Goal: Transaction & Acquisition: Purchase product/service

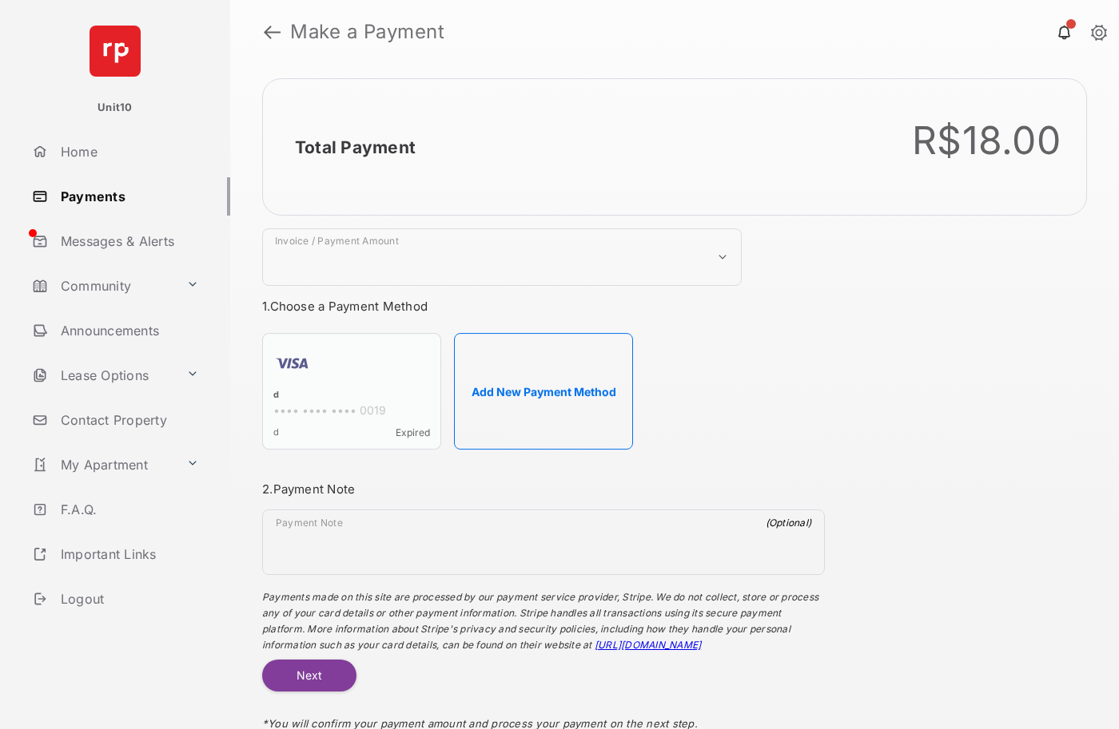
select select "***"
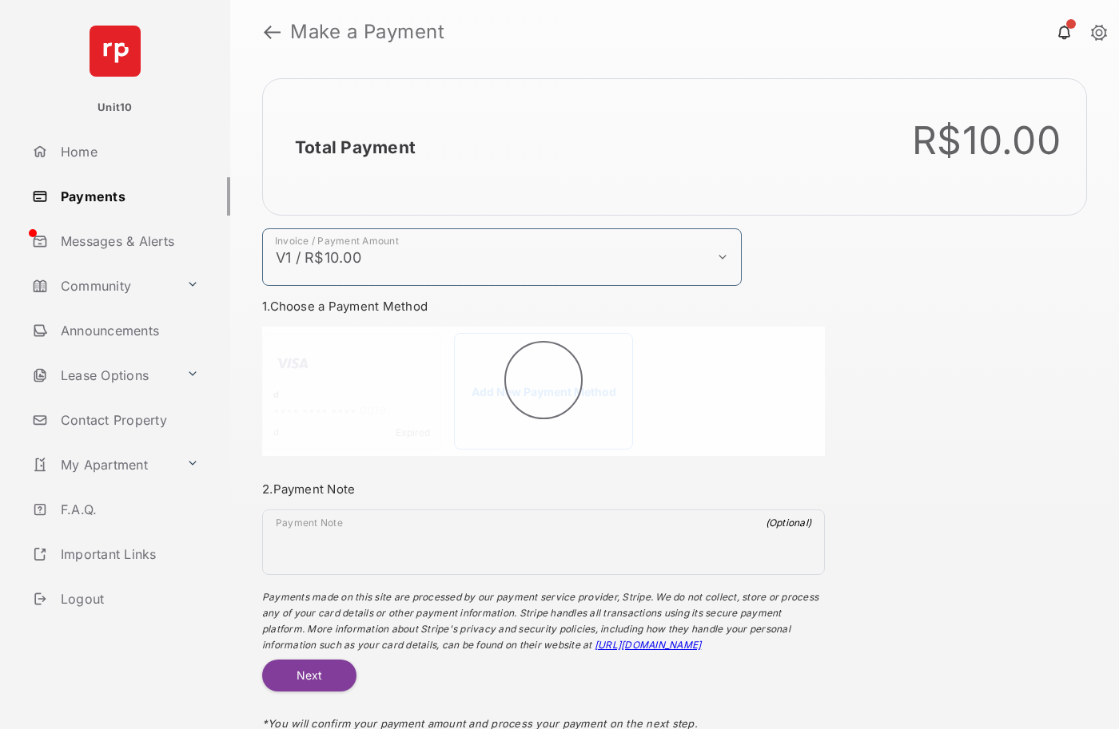
click at [354, 147] on h2 "Total Payment" at bounding box center [355, 147] width 121 height 20
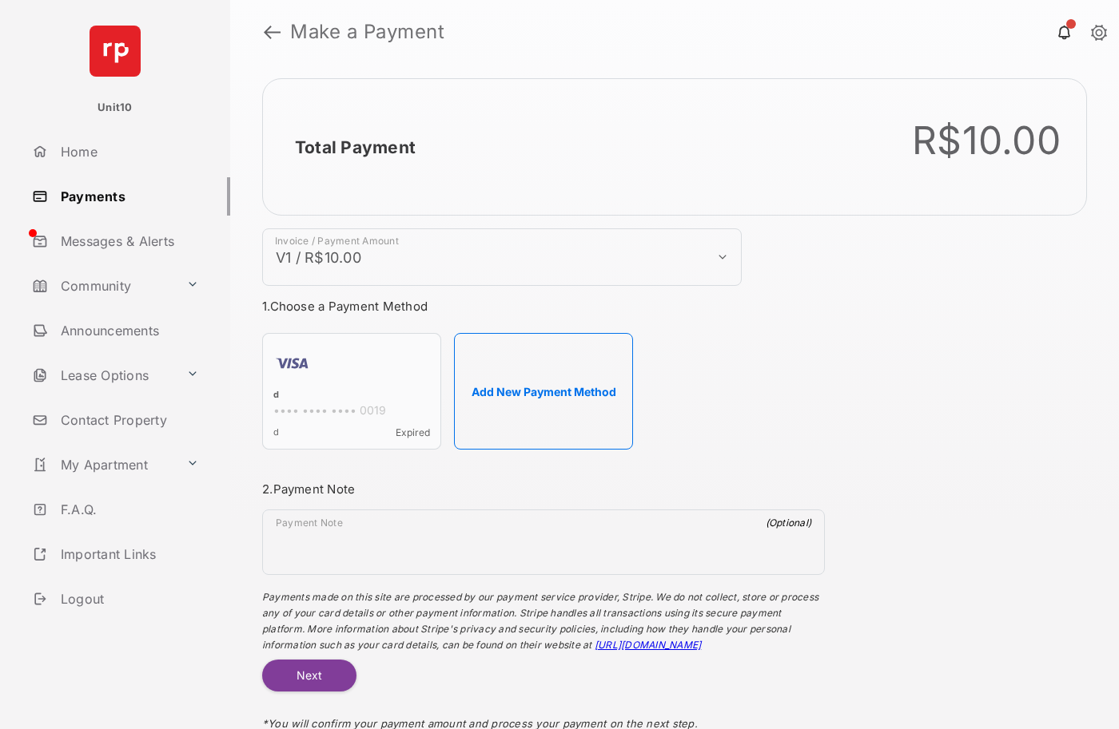
click at [354, 147] on h2 "Total Payment" at bounding box center [355, 147] width 121 height 20
click at [543, 391] on button "Add New Payment Method" at bounding box center [543, 391] width 179 height 117
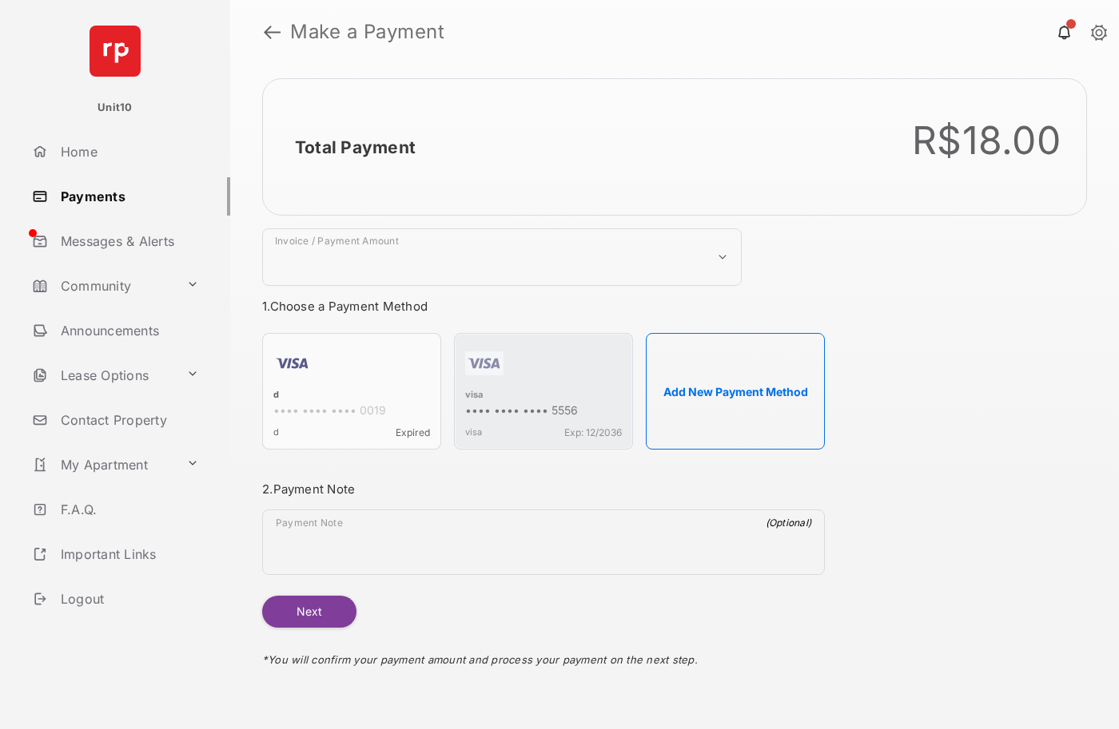
click at [368, 32] on strong "Make a Payment" at bounding box center [367, 31] width 154 height 19
click at [354, 147] on h2 "Total Payment" at bounding box center [355, 147] width 121 height 20
click at [474, 396] on div "visa" at bounding box center [543, 396] width 157 height 14
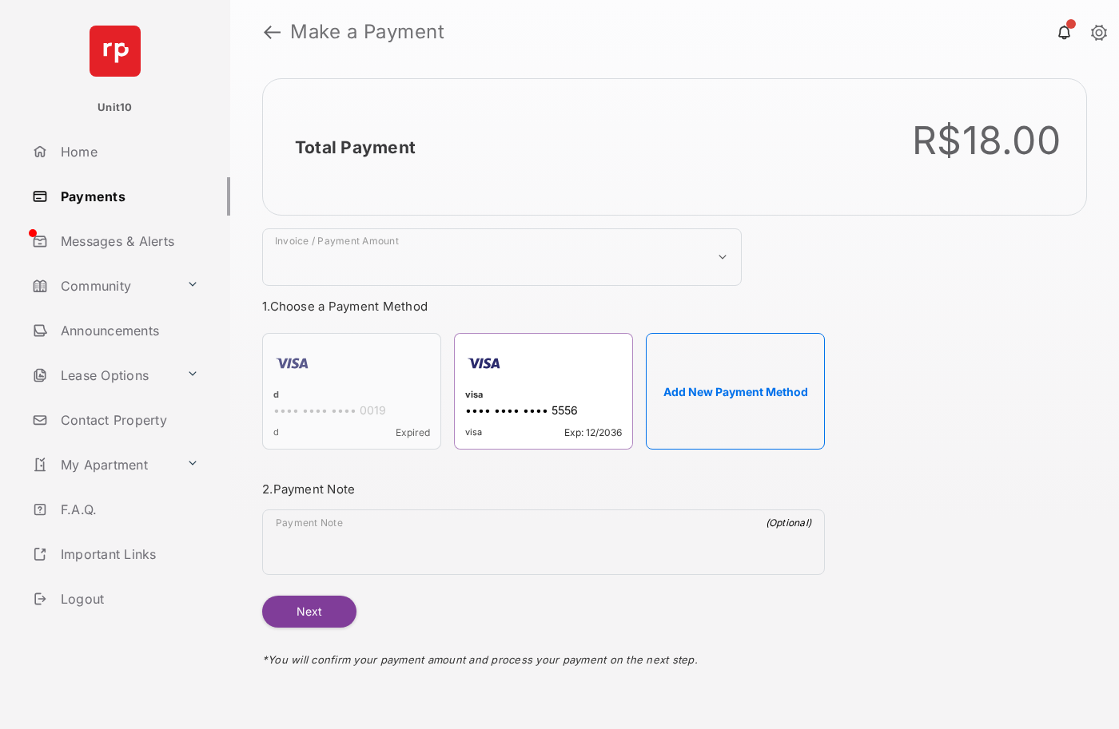
select select "***"
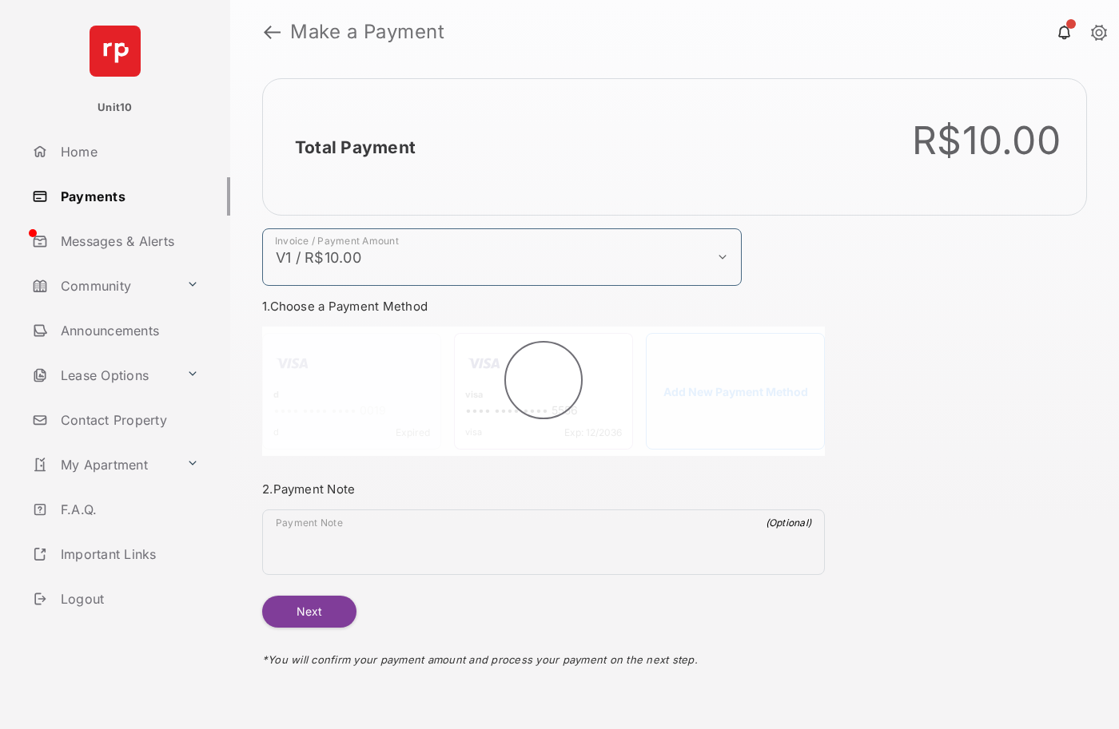
click at [354, 147] on h2 "Total Payment" at bounding box center [355, 147] width 121 height 20
click at [308, 612] on button "Next" at bounding box center [309, 612] width 94 height 32
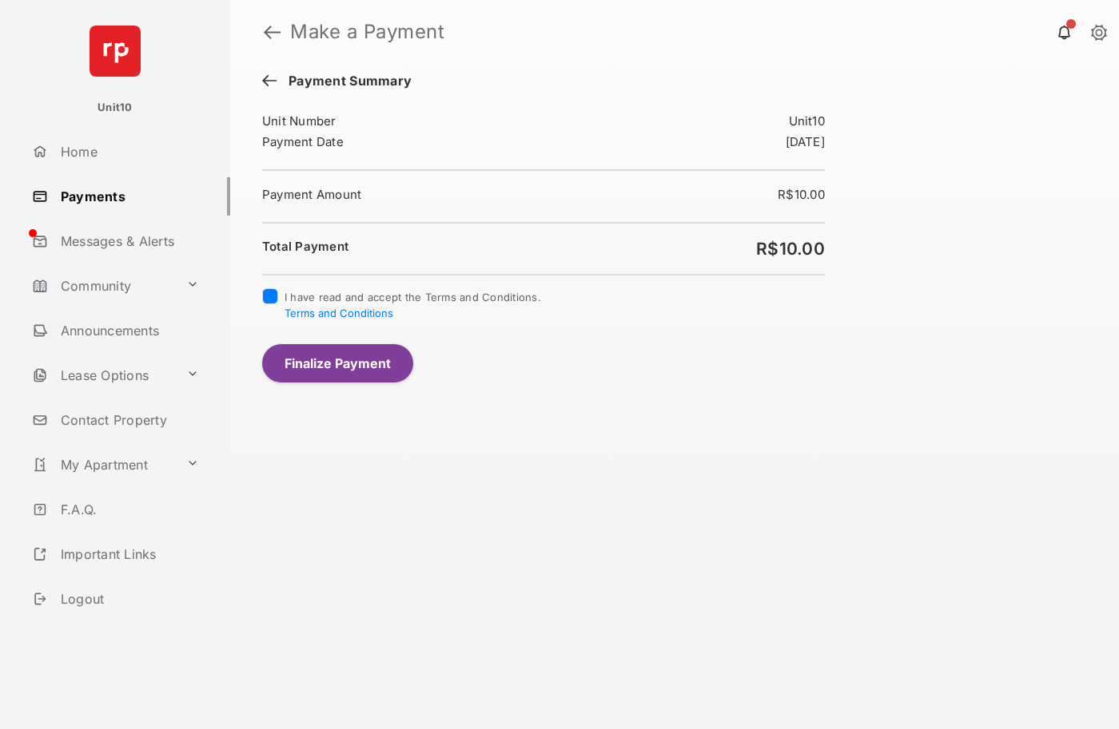
click at [337, 363] on button "Finalize Payment" at bounding box center [337, 363] width 151 height 38
